Goal: Entertainment & Leisure: Browse casually

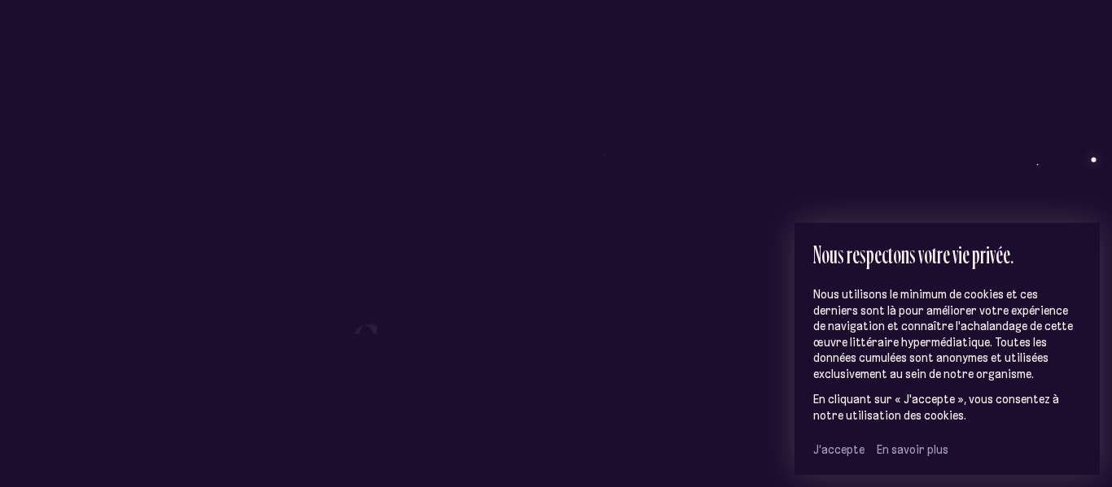
click at [840, 453] on span "J’accepte" at bounding box center [838, 450] width 51 height 15
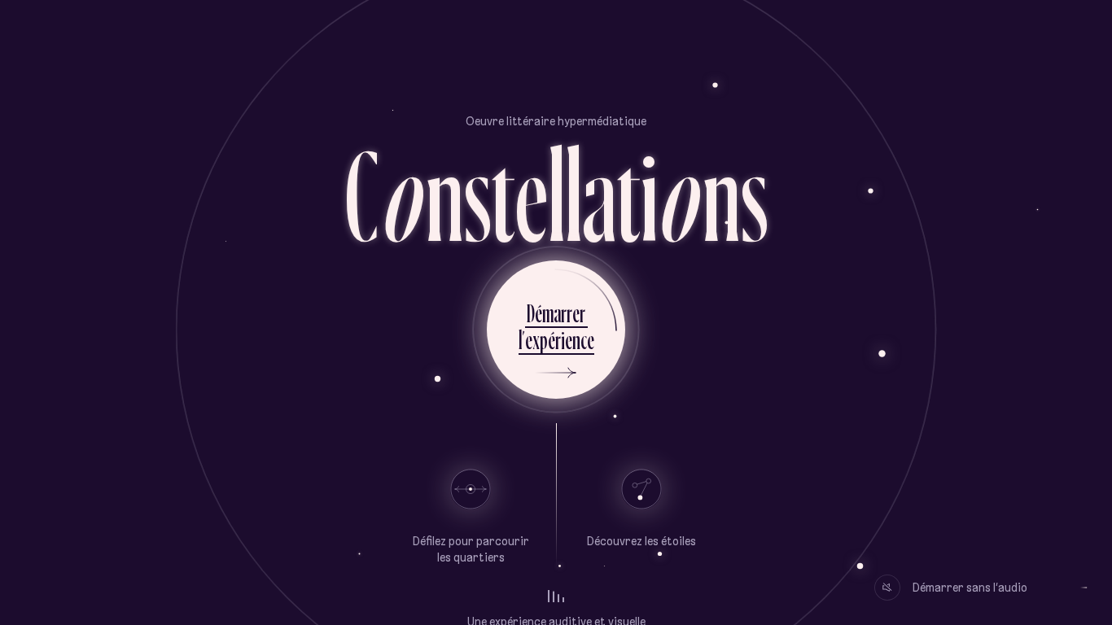
click at [561, 326] on div "i" at bounding box center [563, 340] width 4 height 32
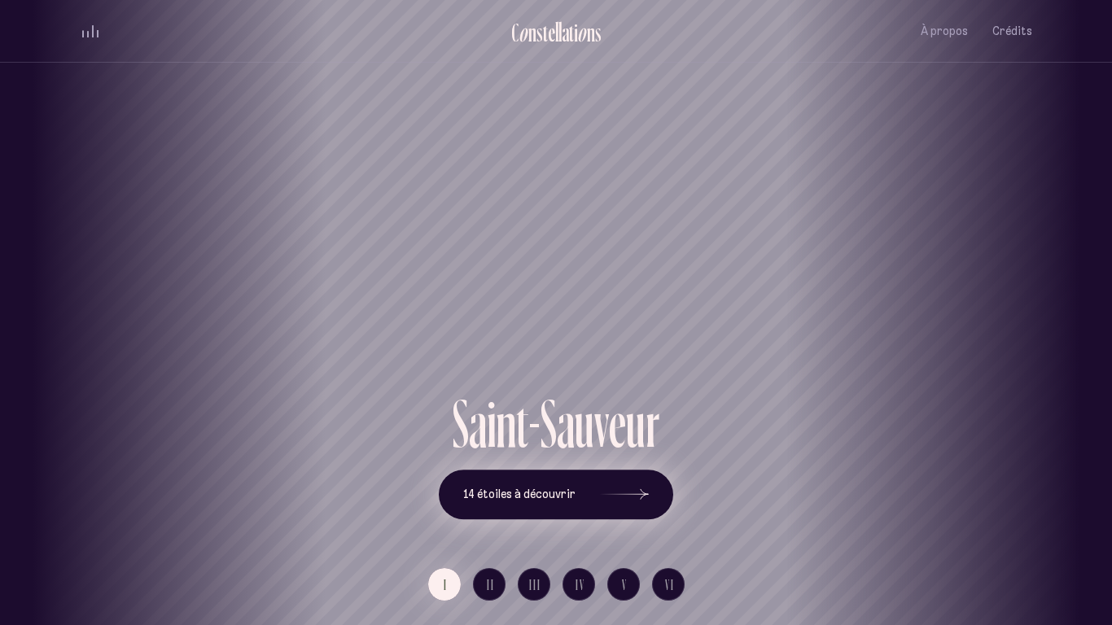
click at [613, 487] on icon at bounding box center [624, 495] width 49 height 122
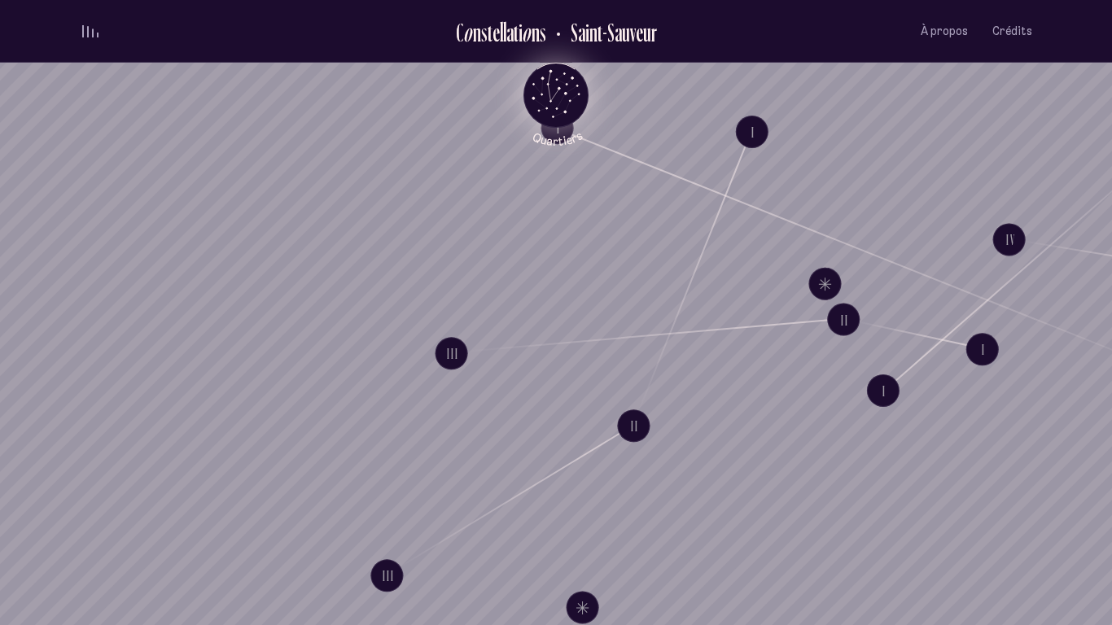
click at [553, 99] on icon "Quartiers" at bounding box center [556, 122] width 95 height 50
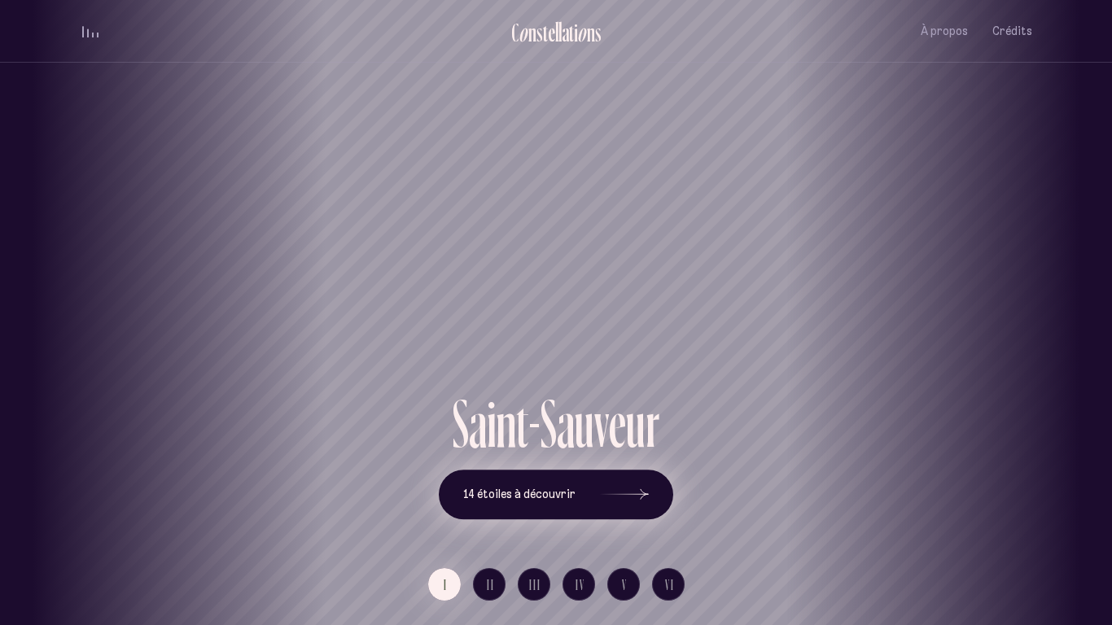
click at [601, 487] on icon at bounding box center [624, 495] width 49 height 122
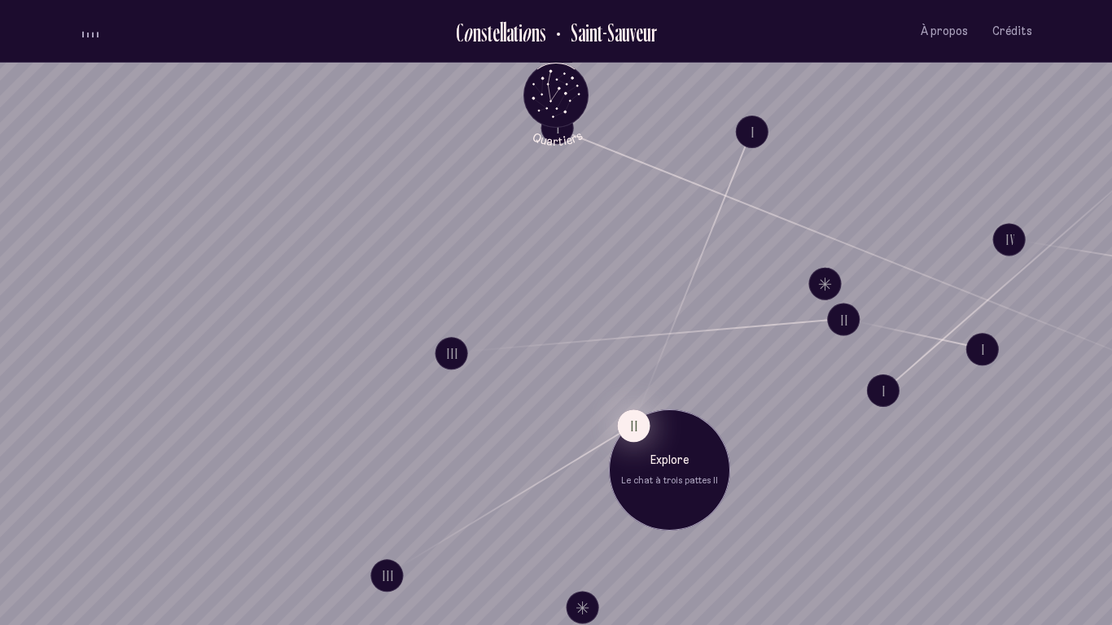
click at [634, 426] on button "II" at bounding box center [633, 425] width 33 height 33
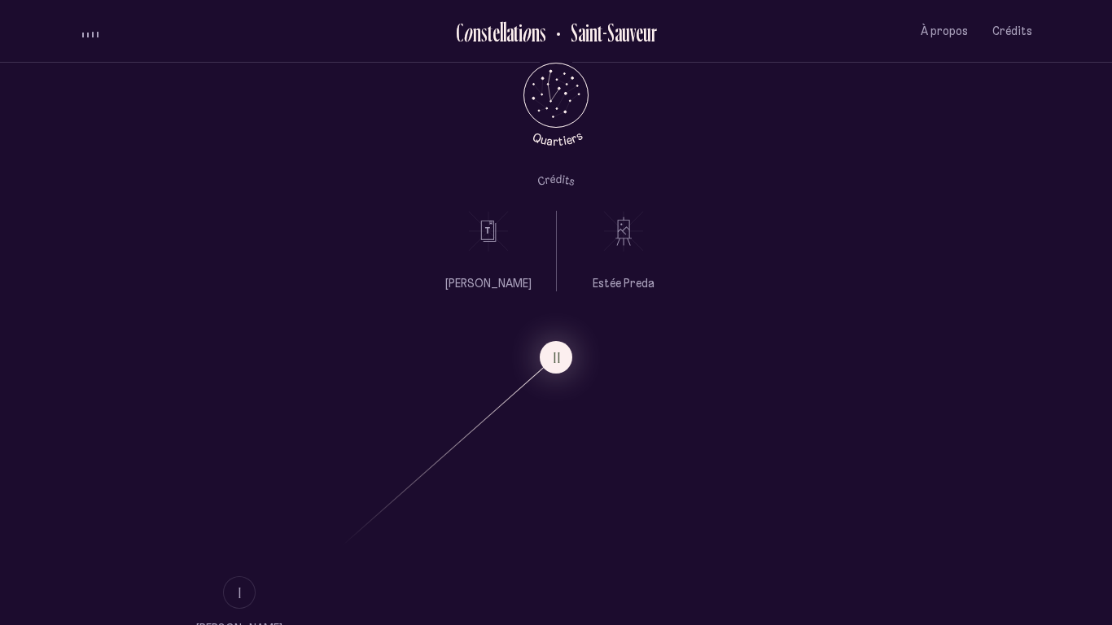
click at [478, 242] on icon at bounding box center [488, 231] width 41 height 41
click at [482, 268] on ul "[PERSON_NAME]" at bounding box center [488, 251] width 86 height 81
click at [245, 487] on button "I" at bounding box center [239, 592] width 33 height 33
click at [242, 487] on span "II" at bounding box center [246, 593] width 8 height 14
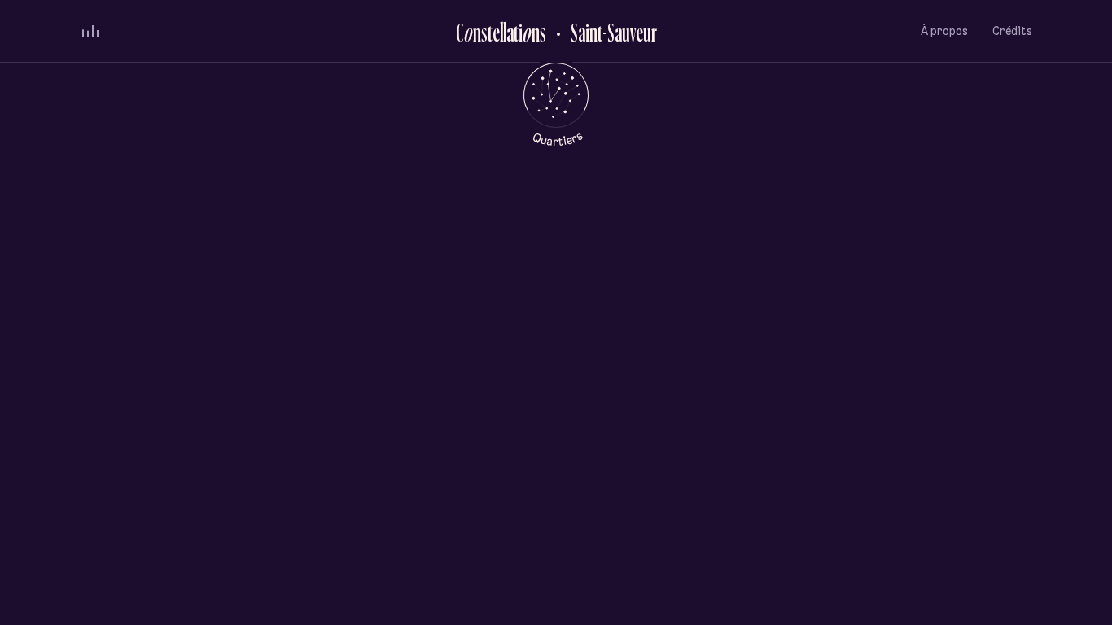
scroll to position [0, 0]
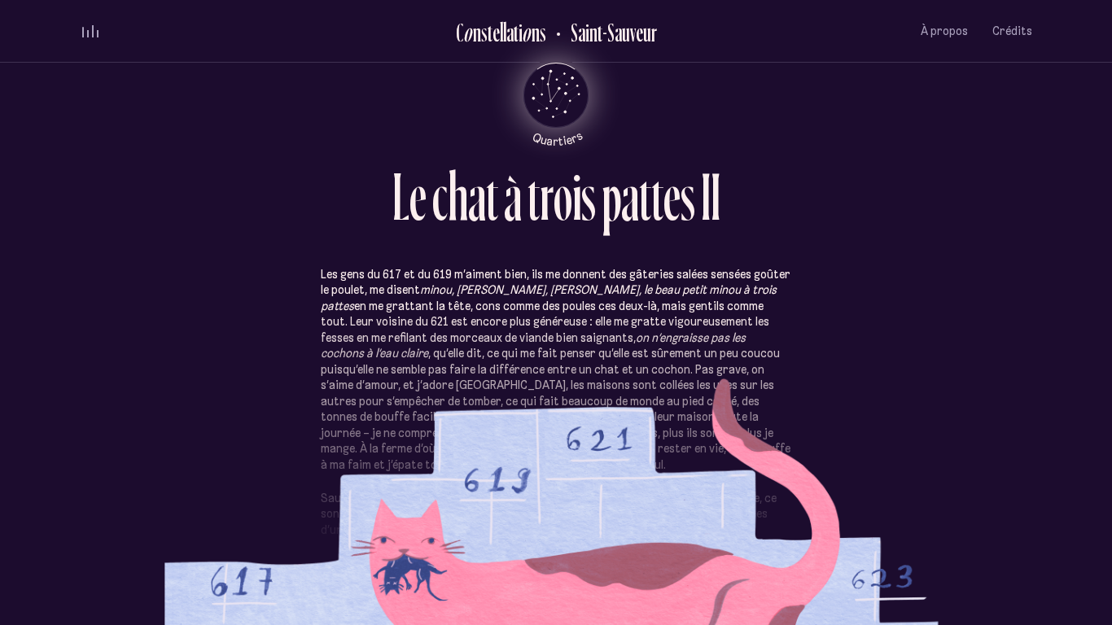
click at [568, 85] on icon "Retour au menu principal" at bounding box center [555, 93] width 49 height 49
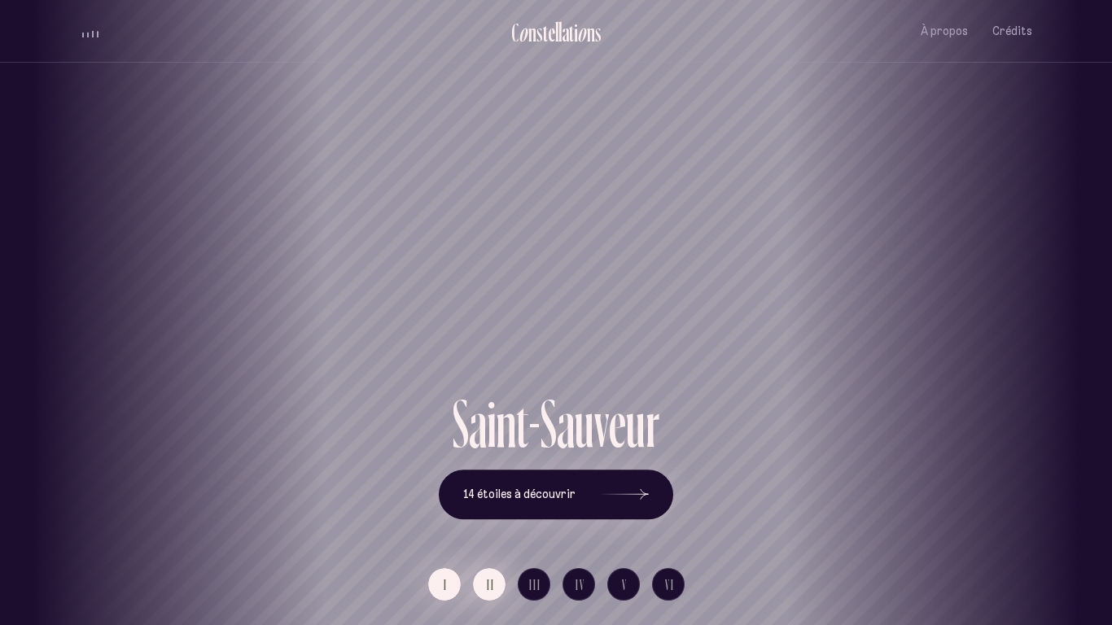
click at [492, 487] on span "II" at bounding box center [491, 585] width 8 height 14
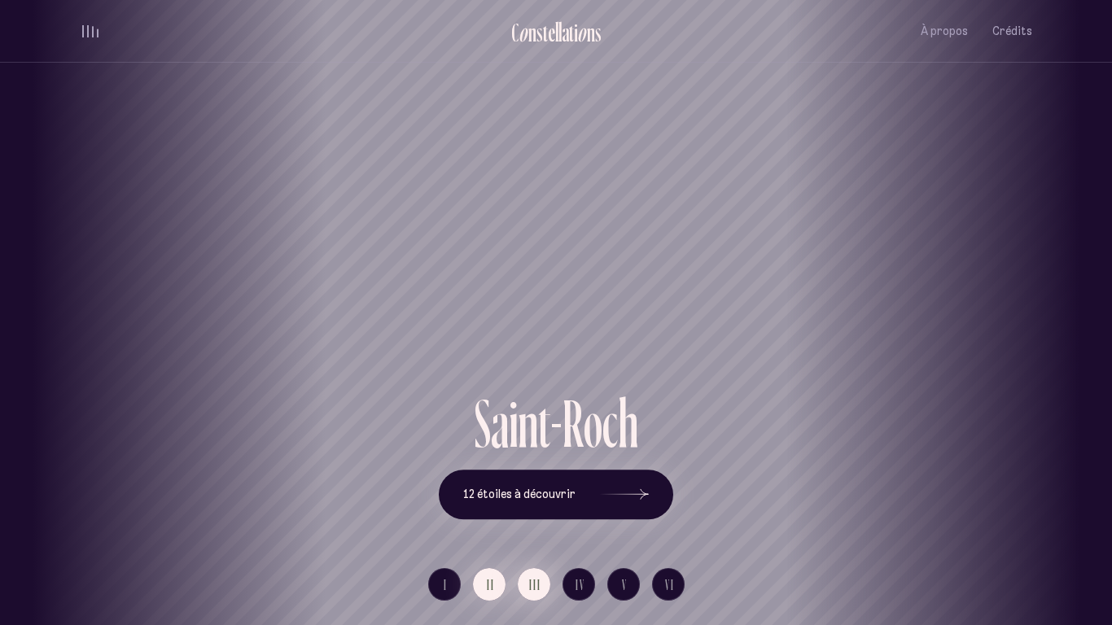
click at [524, 487] on button "III" at bounding box center [534, 584] width 33 height 33
click at [578, 487] on button "IV" at bounding box center [578, 584] width 33 height 33
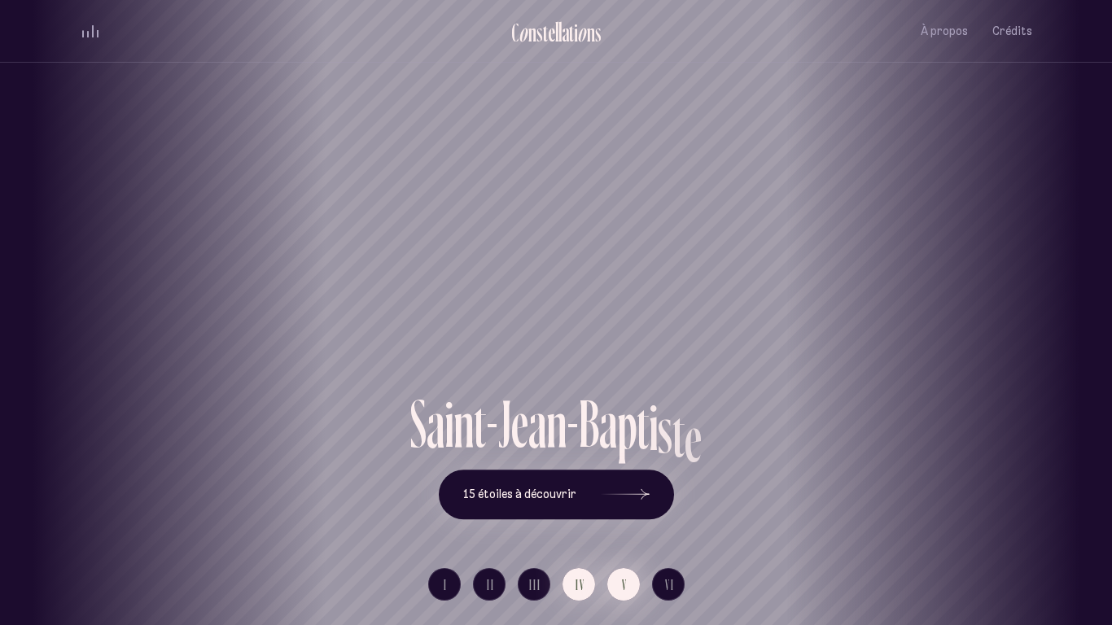
click at [627, 487] on span "V" at bounding box center [625, 585] width 6 height 14
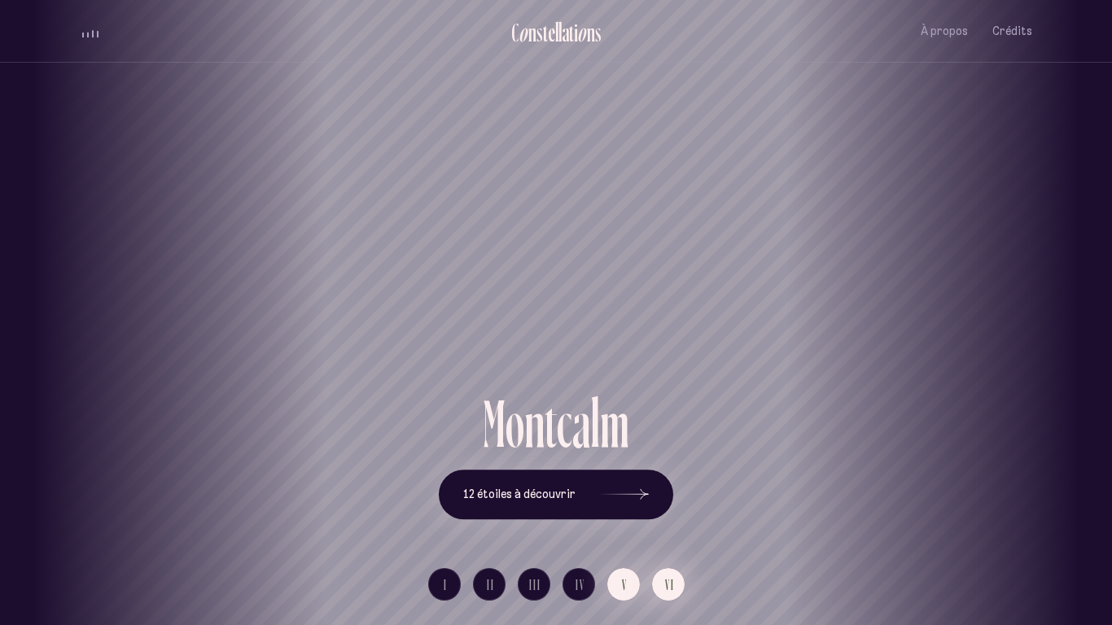
click at [675, 487] on button "VI" at bounding box center [668, 584] width 33 height 33
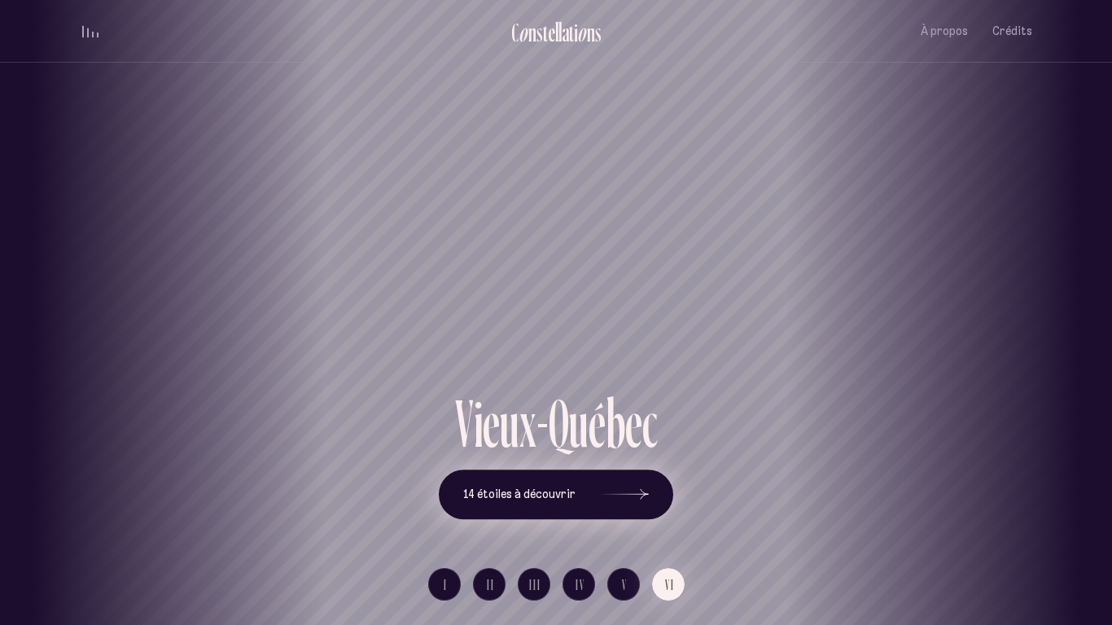
click at [582, 487] on button "14 étoiles à découvrir" at bounding box center [556, 495] width 234 height 50
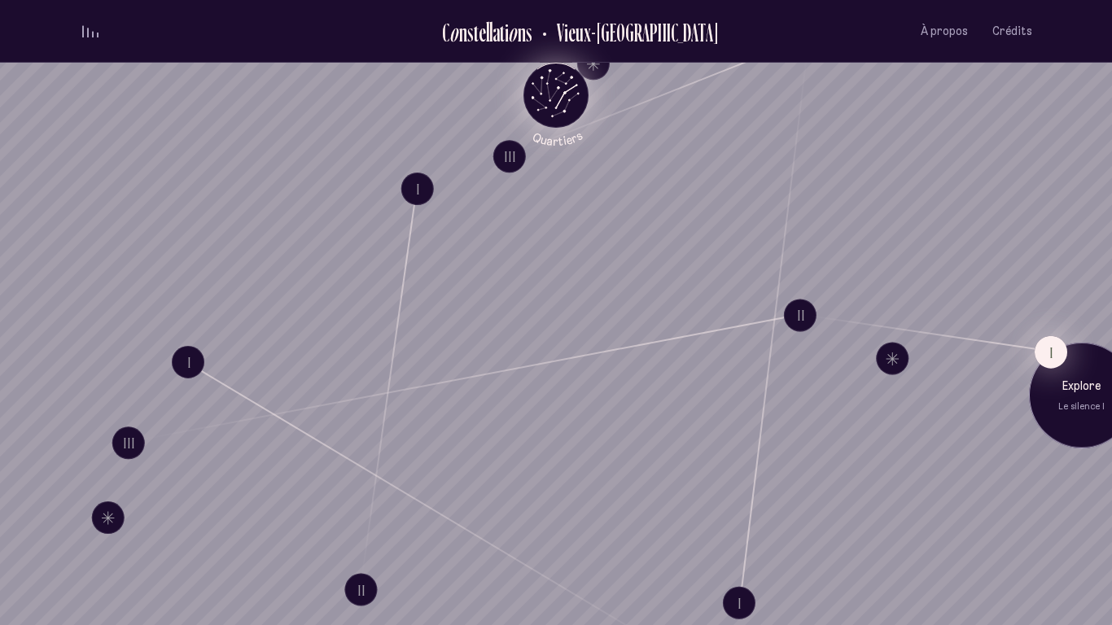
click at [1046, 346] on button "I" at bounding box center [1050, 352] width 33 height 33
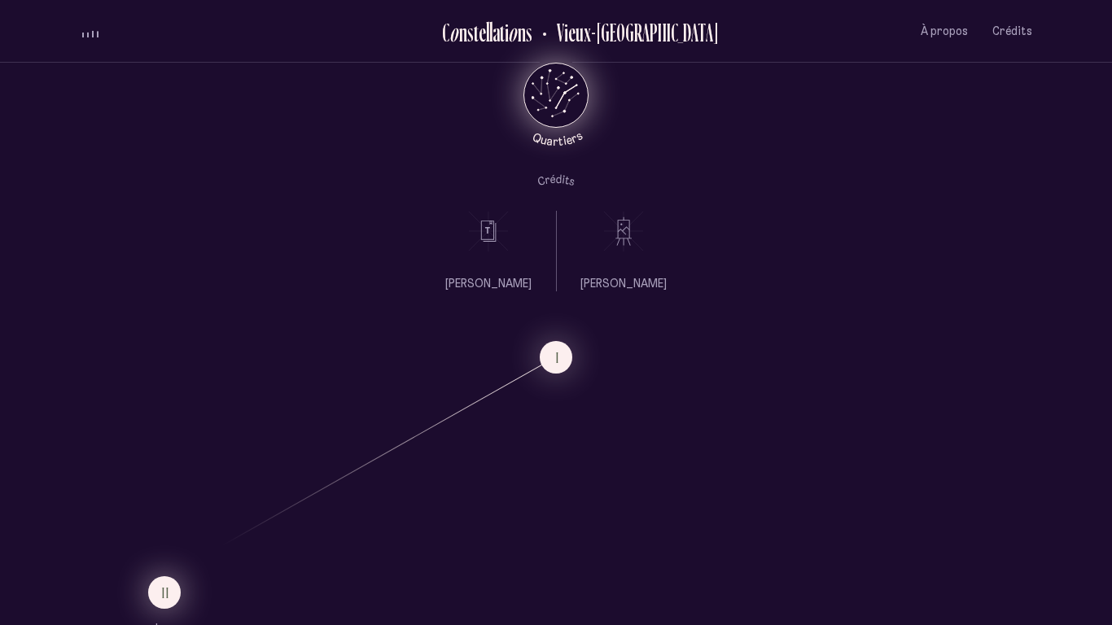
click at [165, 487] on span "II" at bounding box center [166, 593] width 8 height 14
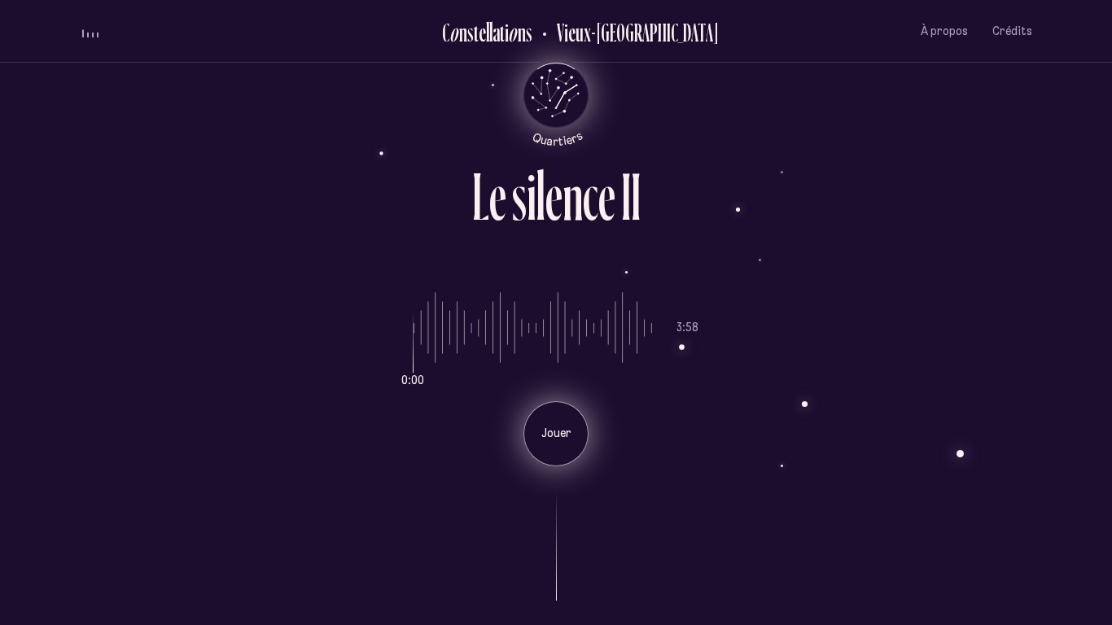
click at [550, 438] on p "Jouer" at bounding box center [555, 434] width 41 height 16
click at [550, 109] on icon "Quartiers" at bounding box center [556, 122] width 95 height 50
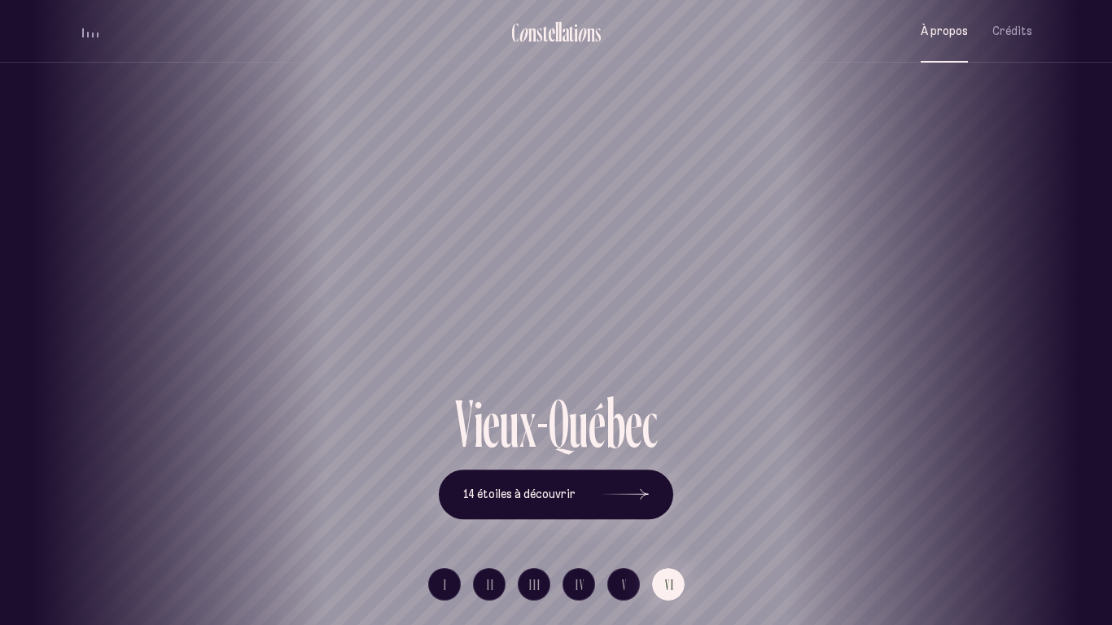
click at [947, 29] on span "À propos" at bounding box center [943, 31] width 47 height 14
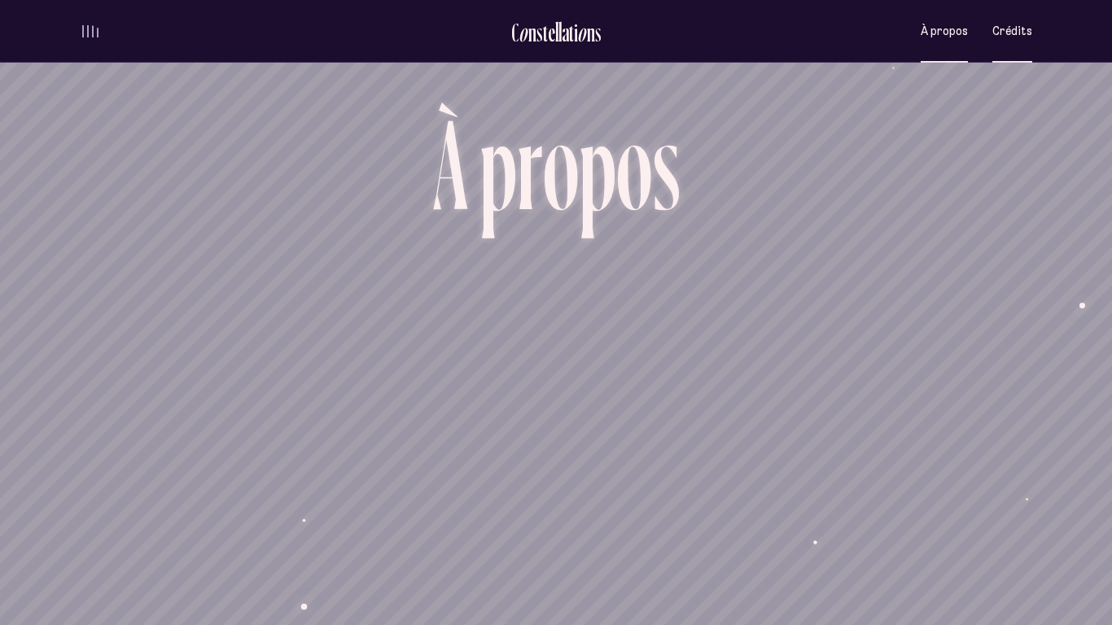
click at [1008, 30] on span "Crédits" at bounding box center [1012, 31] width 40 height 14
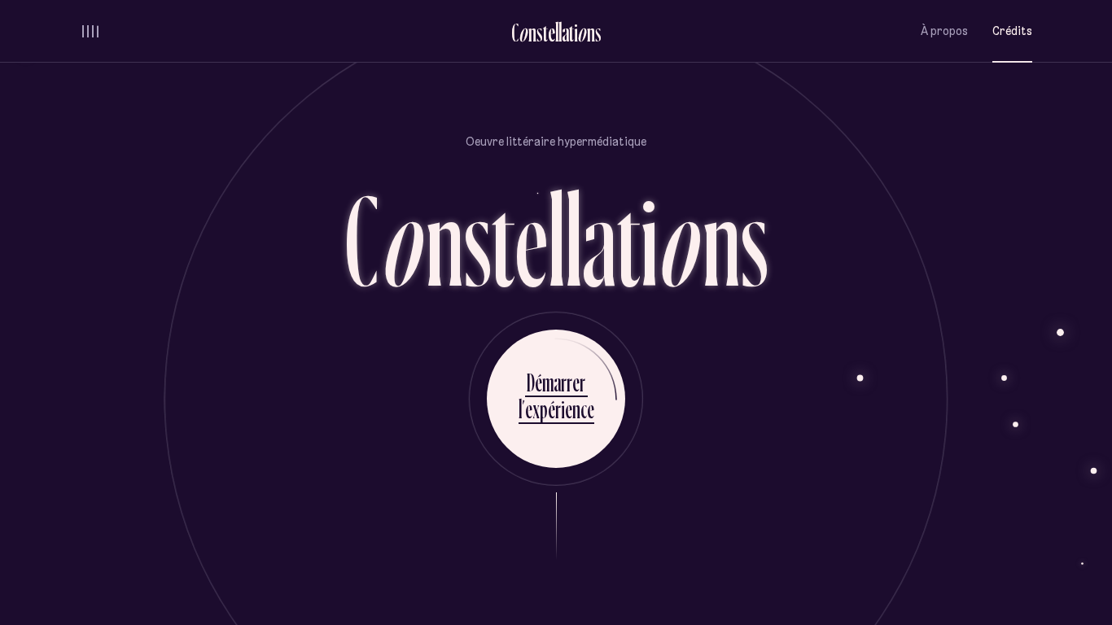
scroll to position [4008, 0]
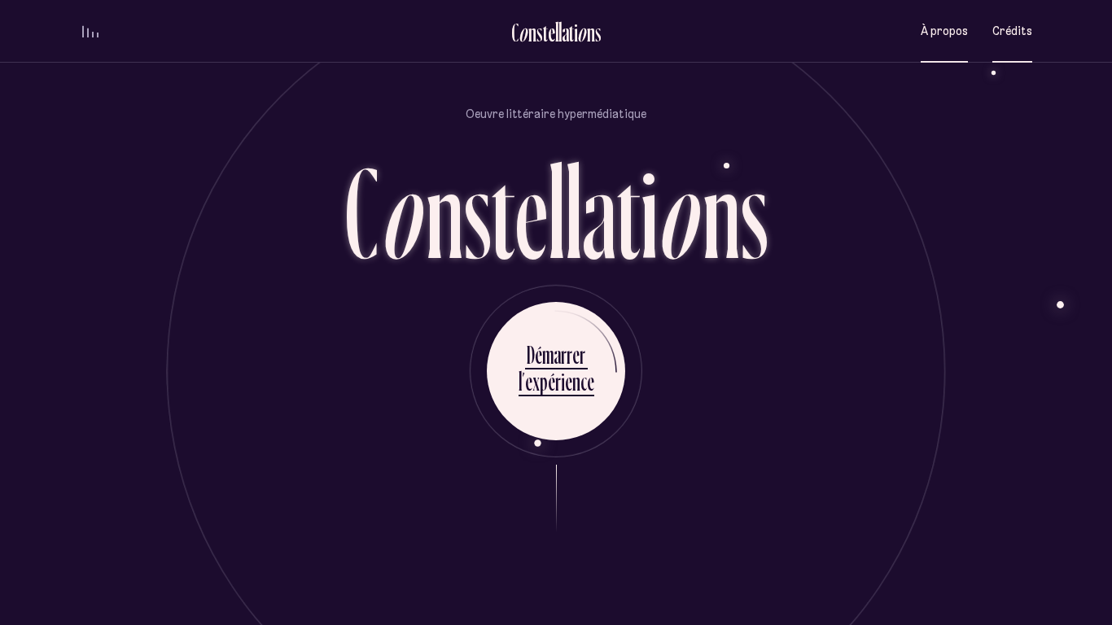
click at [946, 41] on button "À propos" at bounding box center [943, 31] width 47 height 38
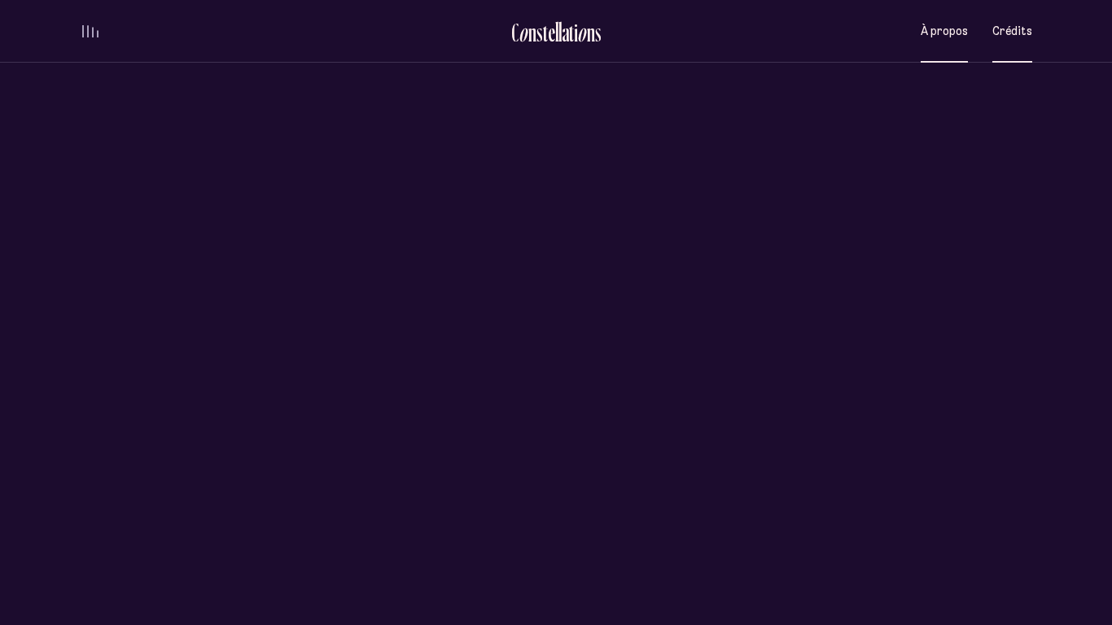
scroll to position [0, 0]
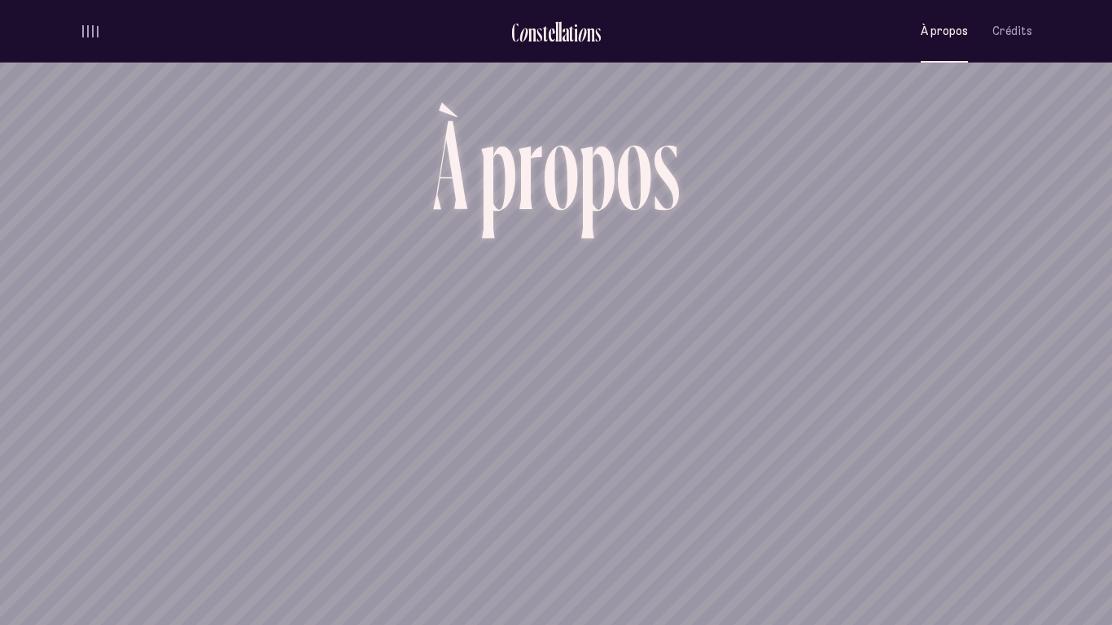
click at [946, 41] on button "À propos" at bounding box center [943, 31] width 47 height 38
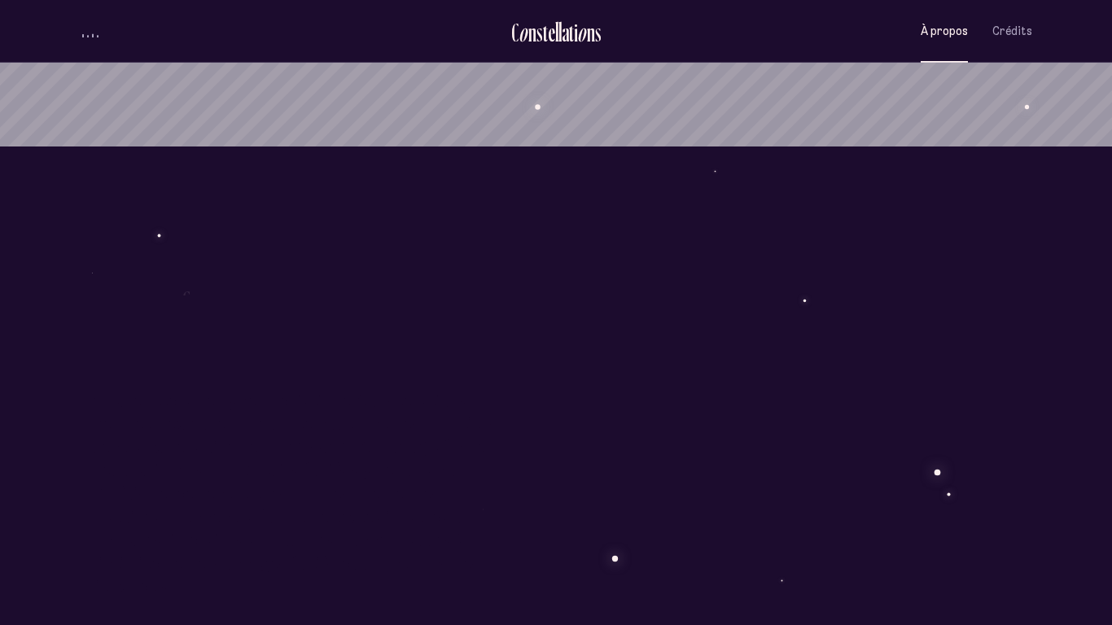
scroll to position [481, 0]
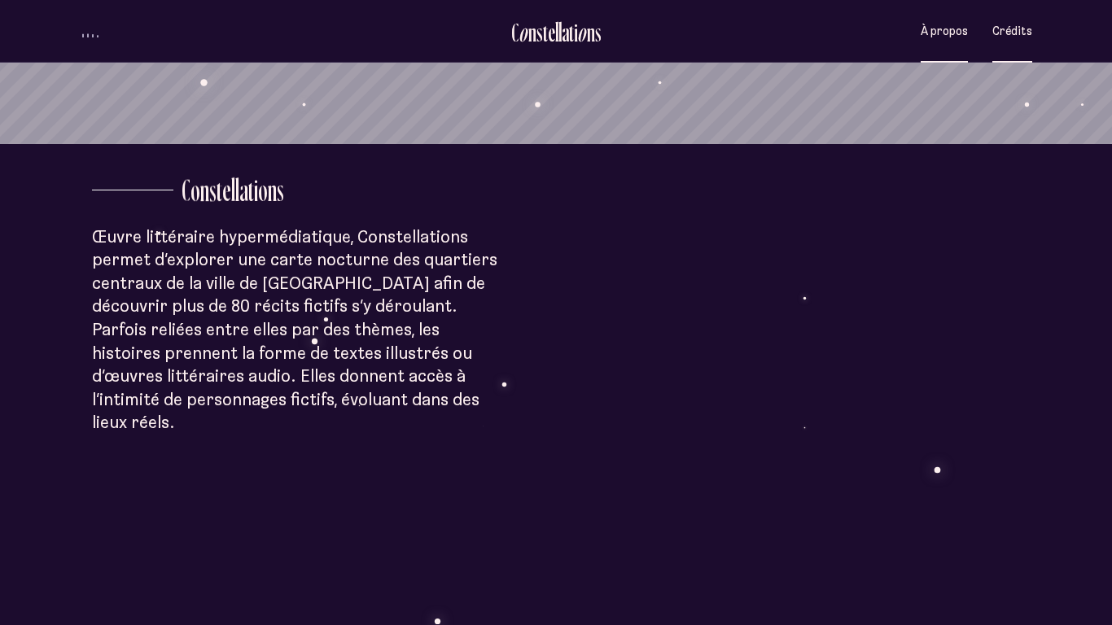
click at [1018, 24] on span "Crédits" at bounding box center [1012, 31] width 40 height 14
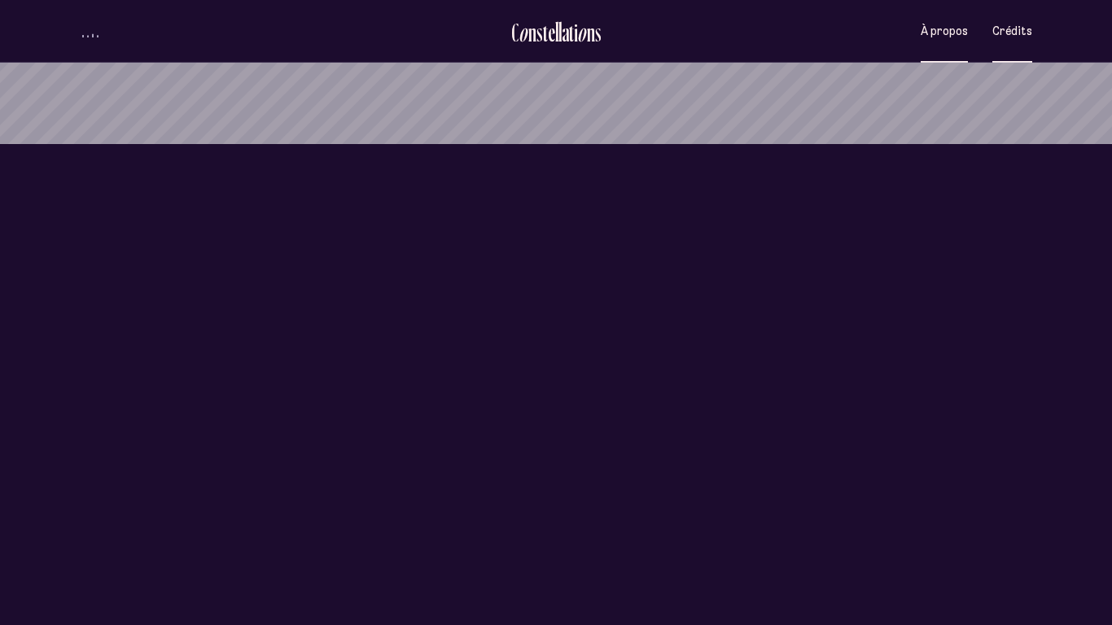
click at [944, 37] on span "À propos" at bounding box center [943, 31] width 47 height 14
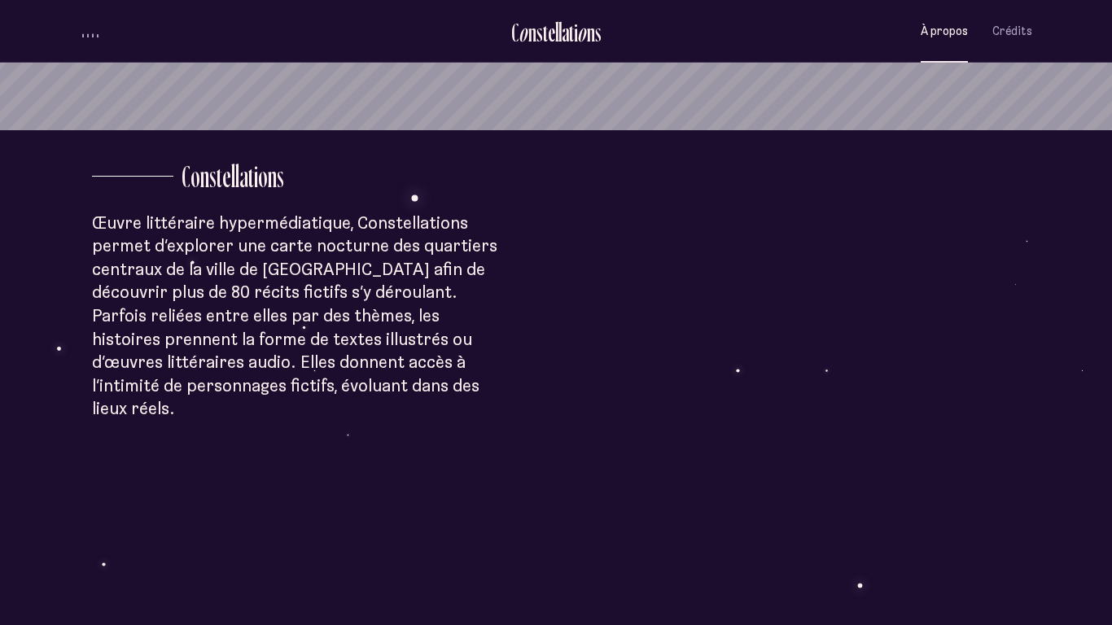
scroll to position [489, 0]
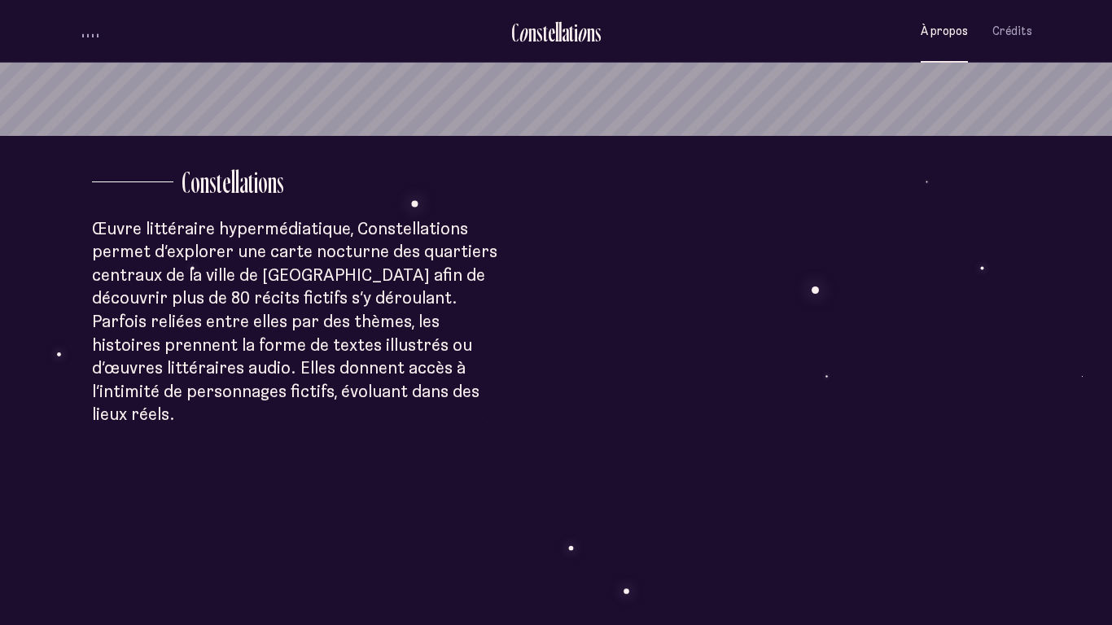
click at [630, 465] on div "À p r o p o s C o n s t e l l a t i o n s Œuvre littéraire hypermédiatique, Con…" at bounding box center [556, 587] width 1112 height 2153
click at [537, 34] on div "s" at bounding box center [539, 32] width 7 height 27
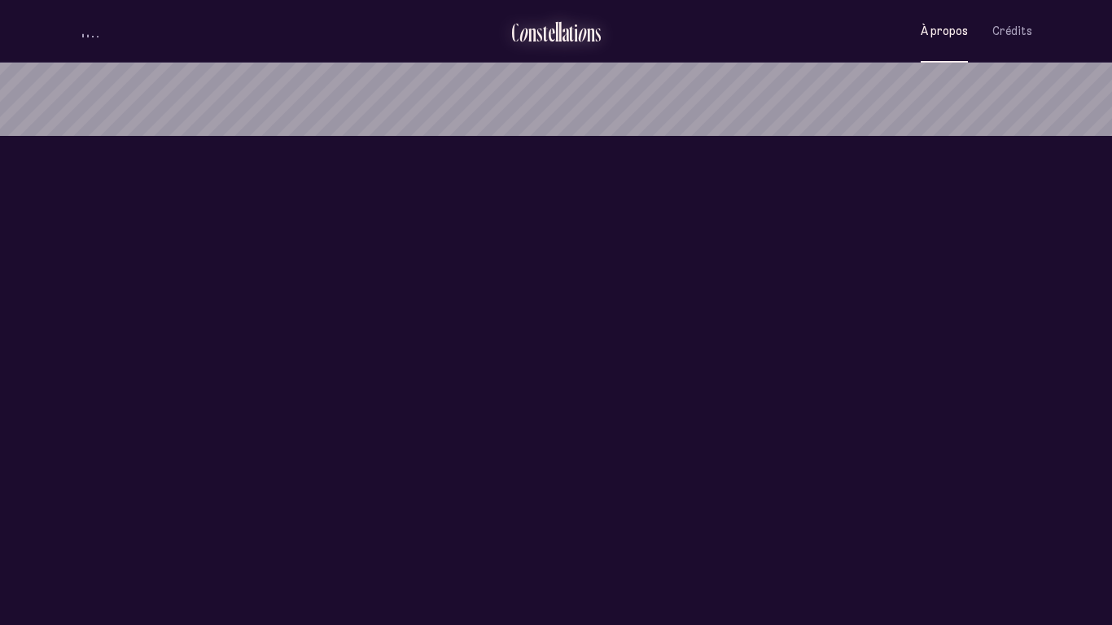
scroll to position [0, 0]
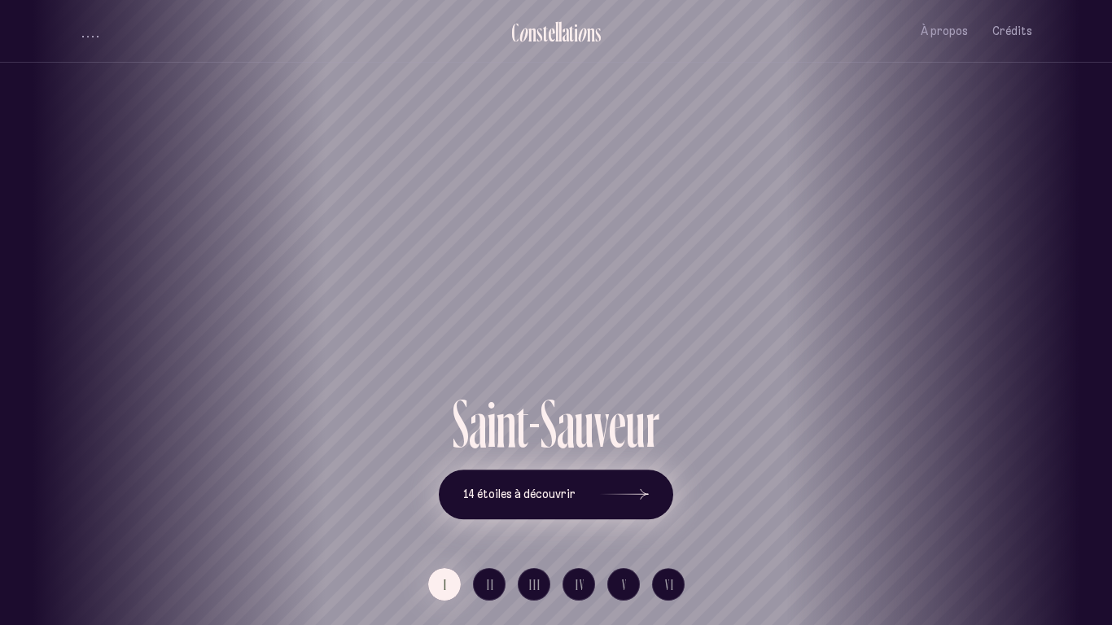
click at [561, 496] on span "14 étoiles à découvrir" at bounding box center [519, 494] width 112 height 14
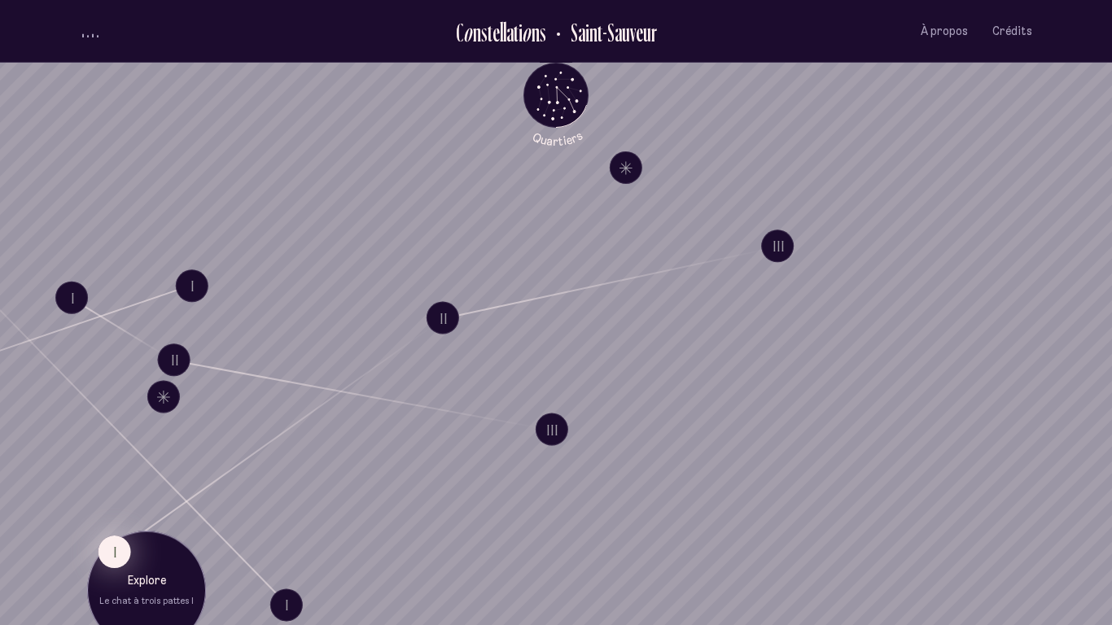
click at [119, 561] on button "I" at bounding box center [114, 551] width 33 height 33
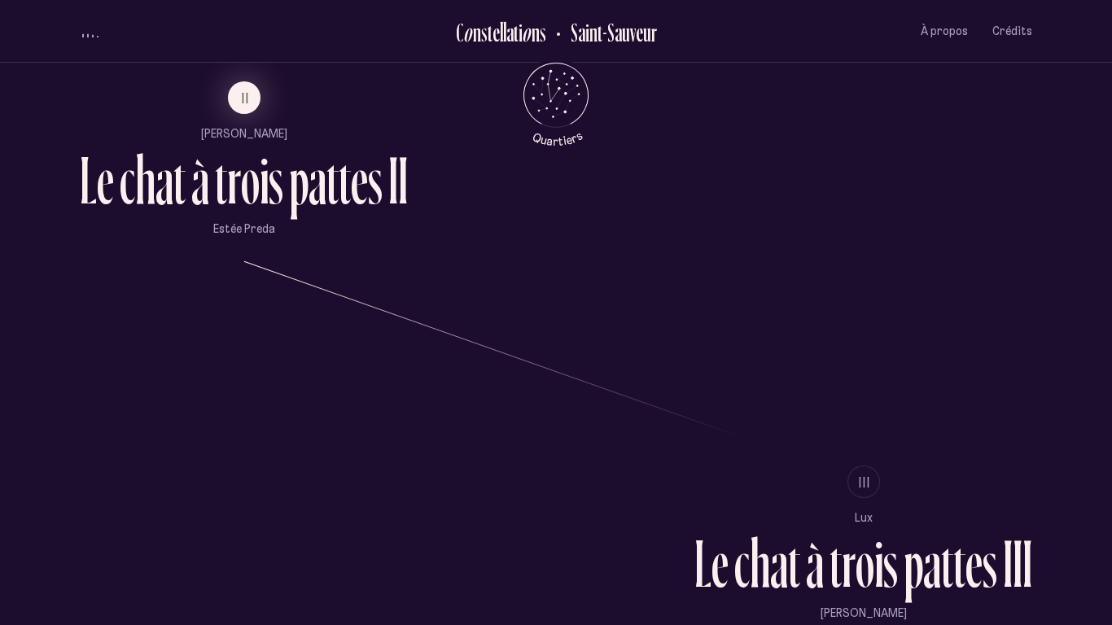
scroll to position [1261, 0]
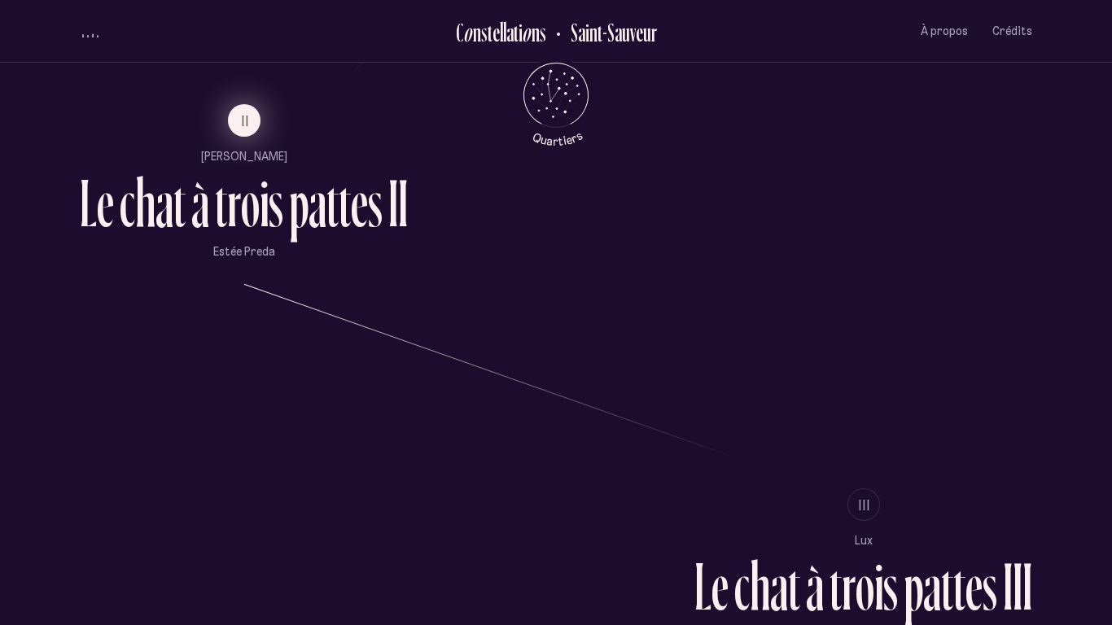
click at [247, 120] on span "II" at bounding box center [246, 121] width 8 height 14
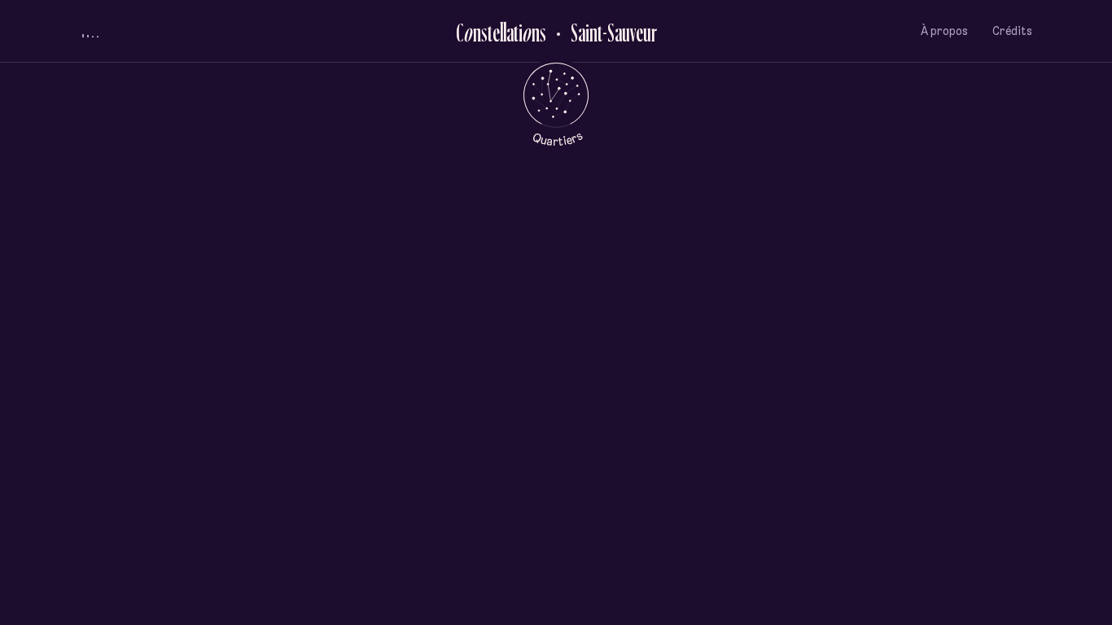
scroll to position [0, 0]
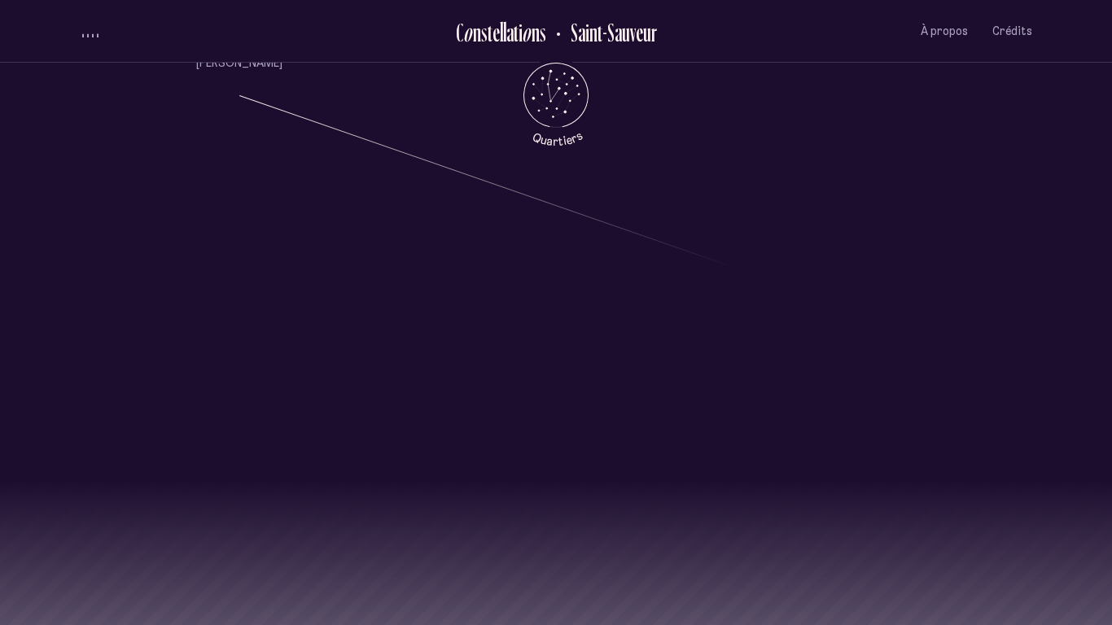
scroll to position [1473, 0]
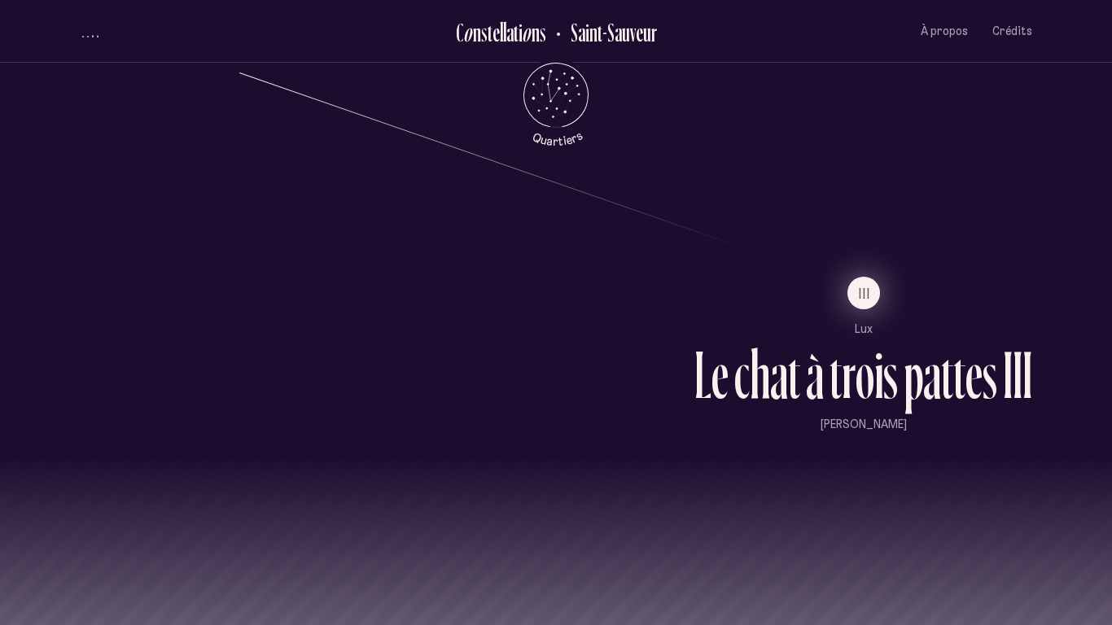
click at [860, 293] on span "III" at bounding box center [865, 293] width 12 height 14
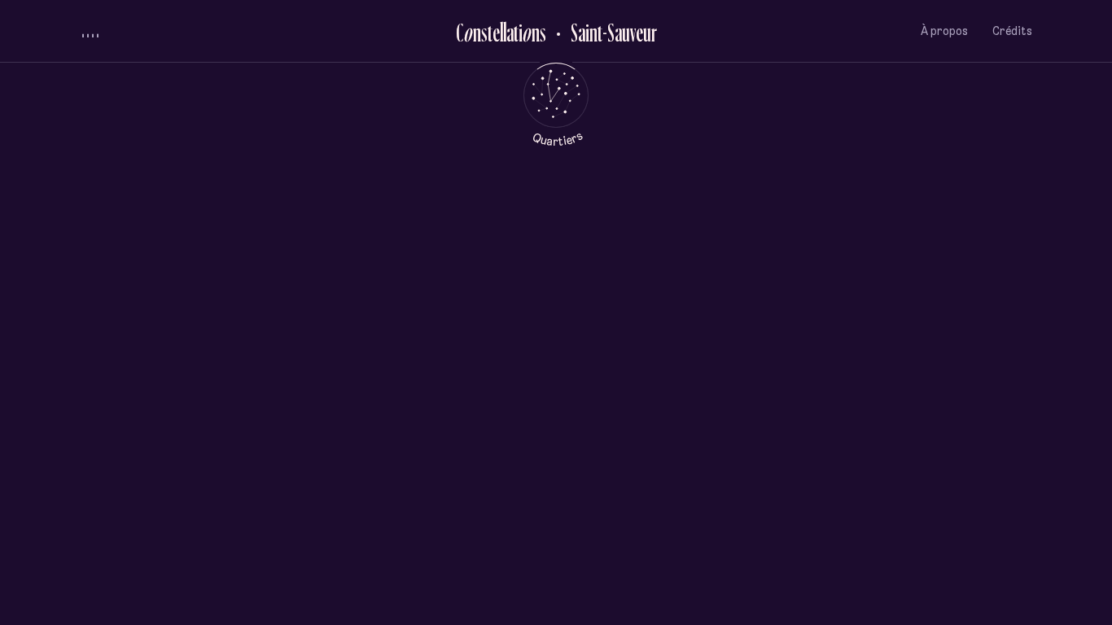
scroll to position [0, 0]
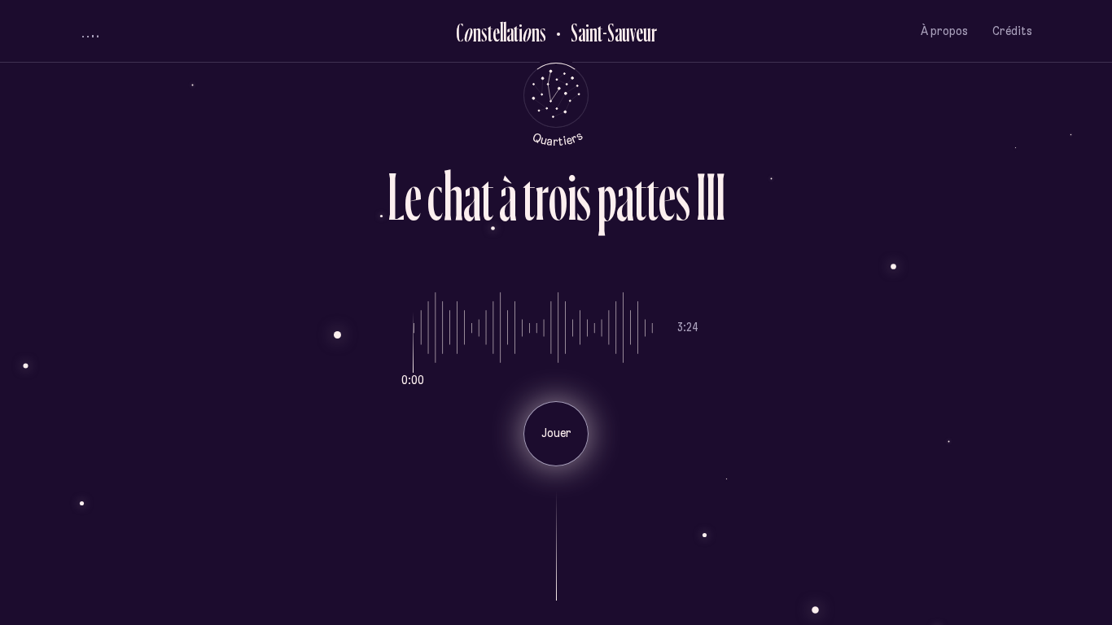
click at [560, 434] on p "Jouer" at bounding box center [555, 434] width 41 height 16
click at [560, 434] on p "Pause" at bounding box center [555, 434] width 41 height 16
click at [548, 443] on div "Jouer" at bounding box center [555, 433] width 65 height 65
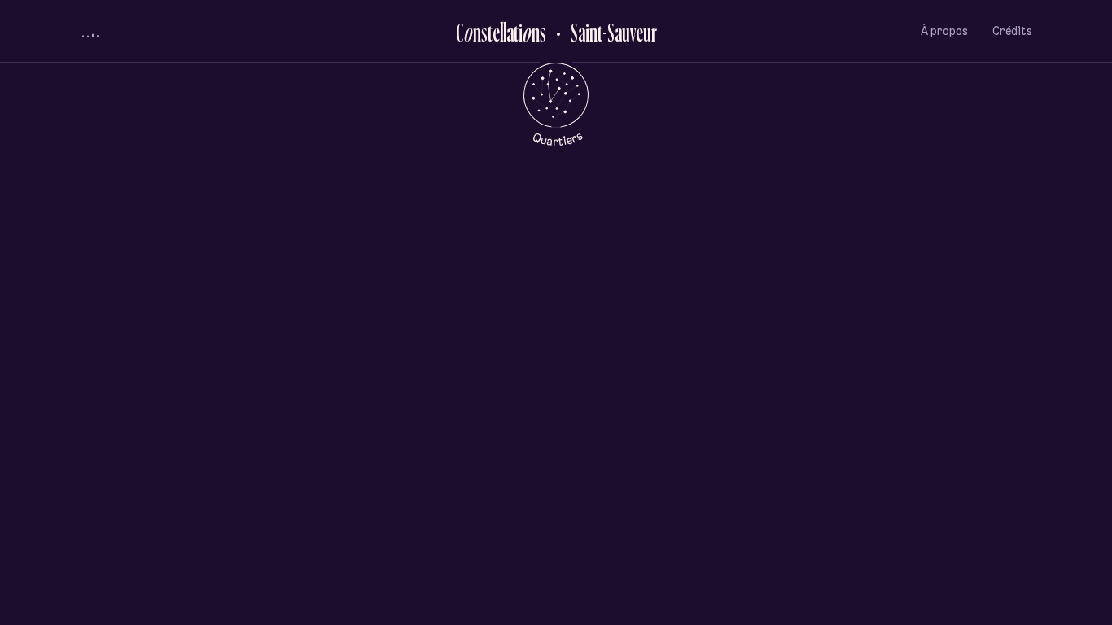
scroll to position [789, 0]
